Goal: Task Accomplishment & Management: Use online tool/utility

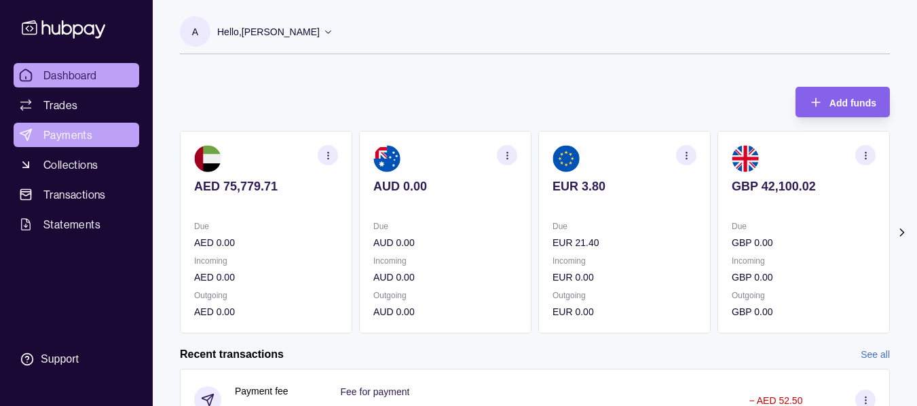
click at [73, 137] on span "Payments" at bounding box center [67, 135] width 49 height 16
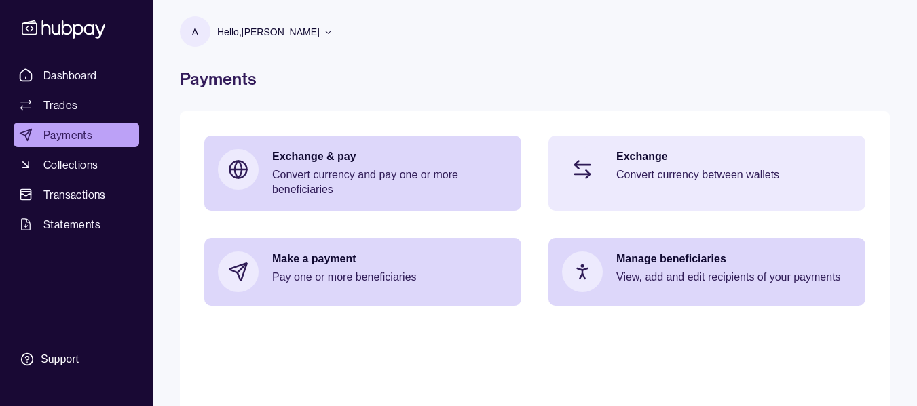
click at [723, 172] on p "Convert currency between wallets" at bounding box center [733, 175] width 235 height 15
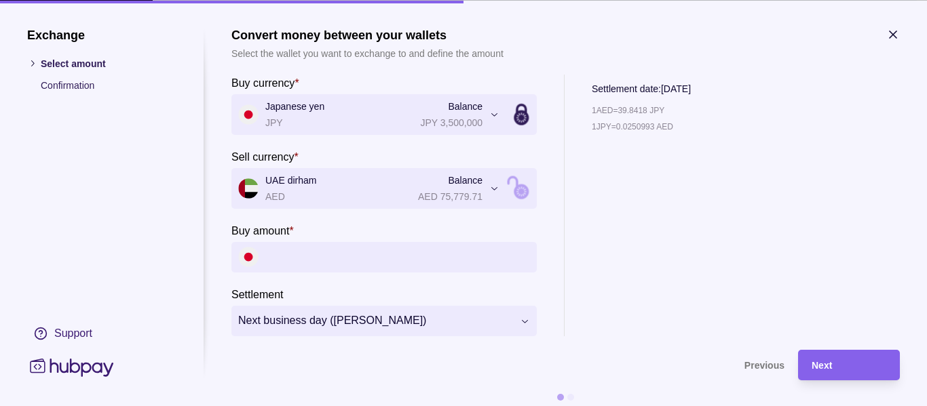
click at [301, 259] on input "Buy amount *" at bounding box center [397, 257] width 265 height 31
paste input "*********"
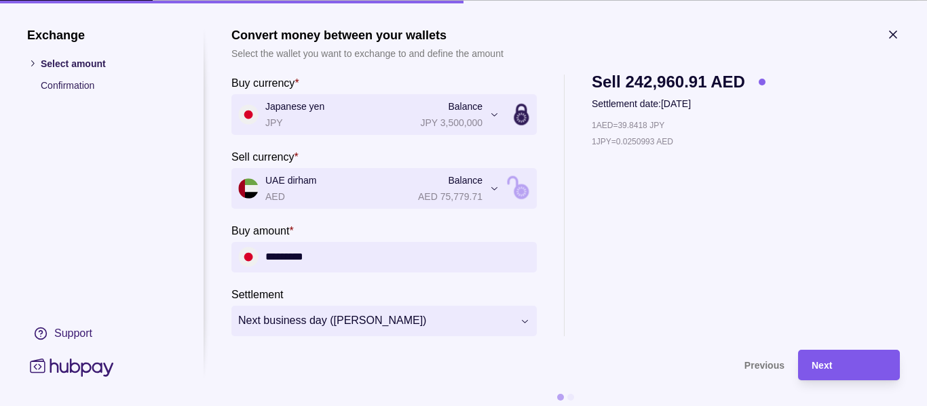
type input "*********"
drag, startPoint x: 841, startPoint y: 366, endPoint x: 843, endPoint y: 345, distance: 21.2
click at [841, 365] on div "Next" at bounding box center [849, 365] width 75 height 16
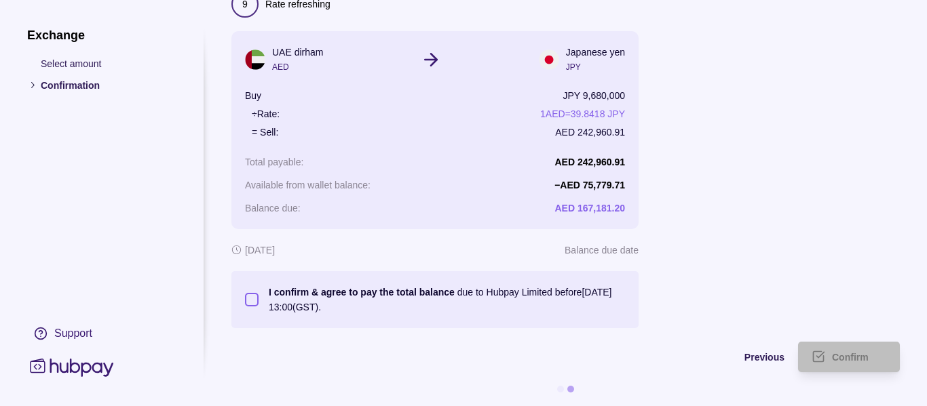
scroll to position [94, 0]
click at [256, 293] on button "I confirm & agree to pay the total balance due to Hubpay Limited before [DATE] …" at bounding box center [252, 300] width 14 height 14
click at [856, 353] on span "Confirm" at bounding box center [850, 358] width 37 height 11
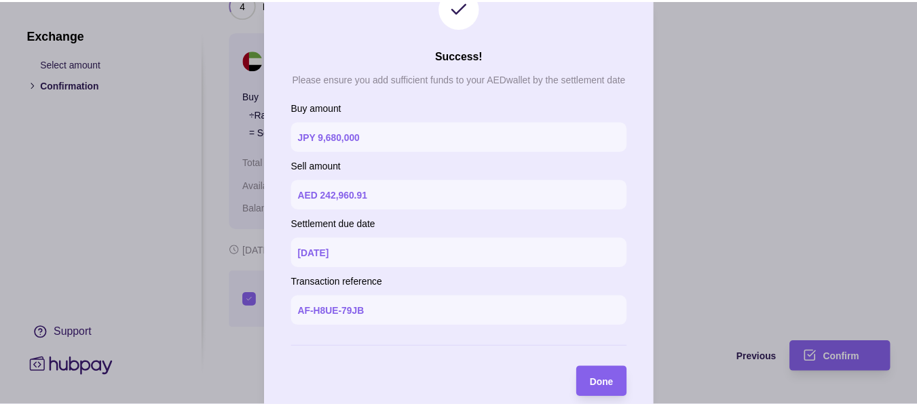
scroll to position [59, 0]
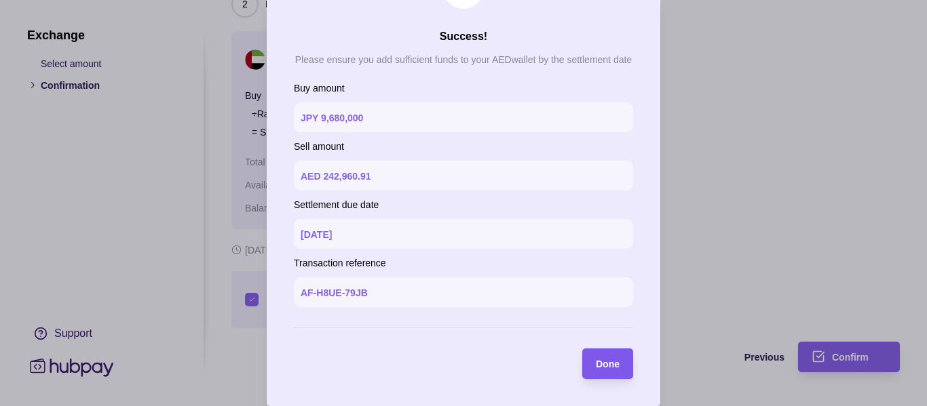
click at [588, 361] on div "Done" at bounding box center [597, 364] width 44 height 31
